Goal: Transaction & Acquisition: Purchase product/service

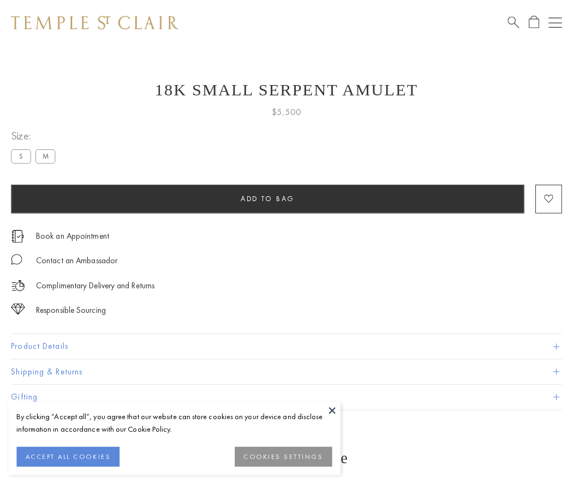
scroll to position [44, 0]
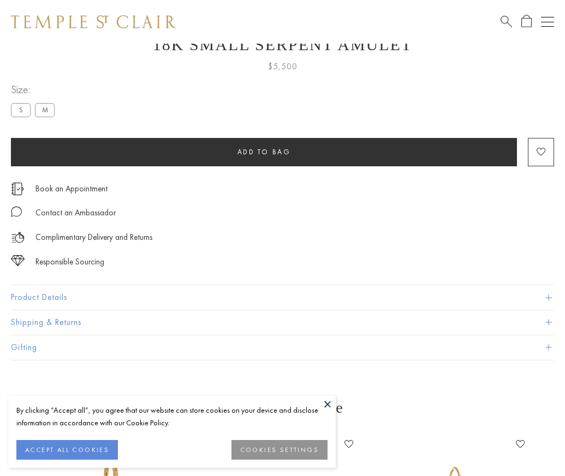
click at [263, 152] on span "Add to bag" at bounding box center [263, 151] width 53 height 9
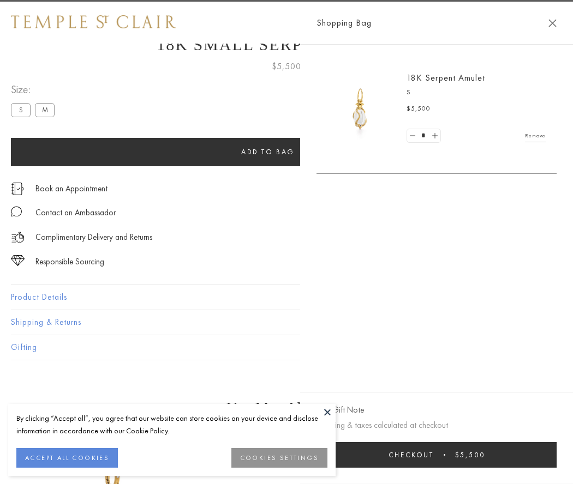
click at [434, 455] on span "Checkout" at bounding box center [410, 455] width 45 height 9
